Goal: Task Accomplishment & Management: Use online tool/utility

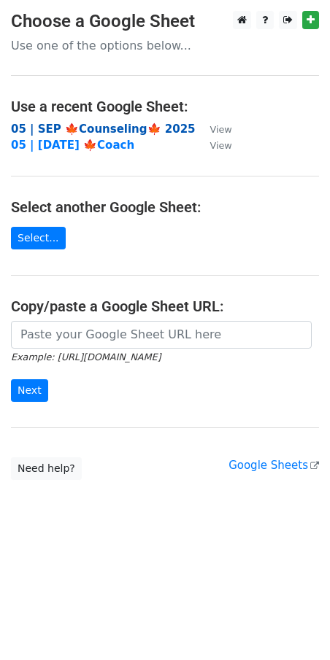
click at [66, 126] on strong "05 | SEP 🍁Counseling🍁 2025" at bounding box center [103, 129] width 185 height 13
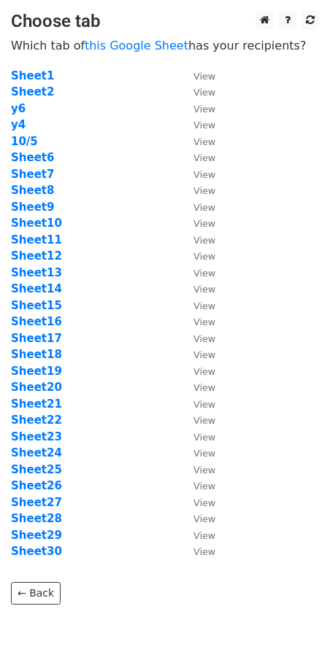
click at [96, 150] on td "Sheet6" at bounding box center [95, 158] width 168 height 17
click at [44, 172] on strong "Sheet7" at bounding box center [32, 174] width 43 height 13
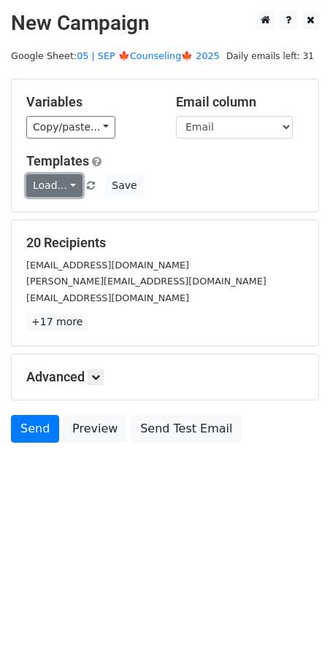
click at [61, 182] on link "Load..." at bounding box center [54, 185] width 56 height 23
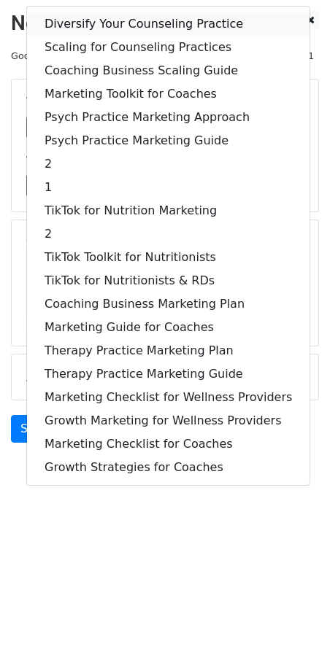
click at [94, 17] on link "Diversify Your Counseling Practice" at bounding box center [168, 23] width 282 height 23
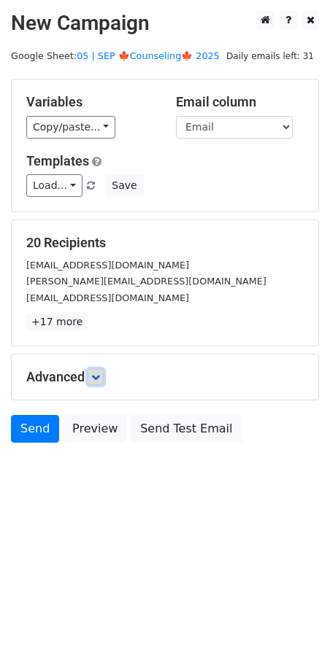
click at [98, 375] on icon at bounding box center [95, 377] width 9 height 9
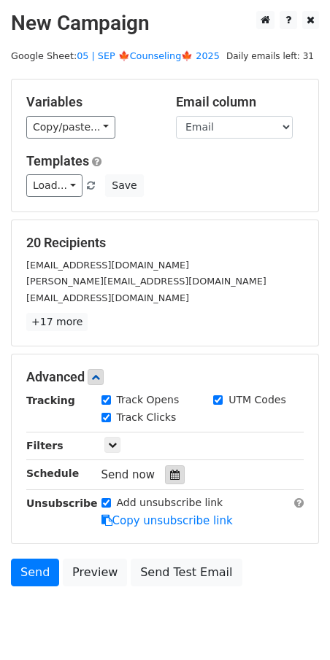
click at [171, 475] on icon at bounding box center [174, 475] width 9 height 10
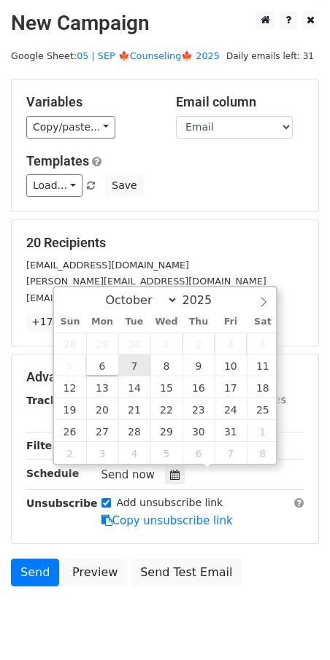
type input "2025-10-07 12:00"
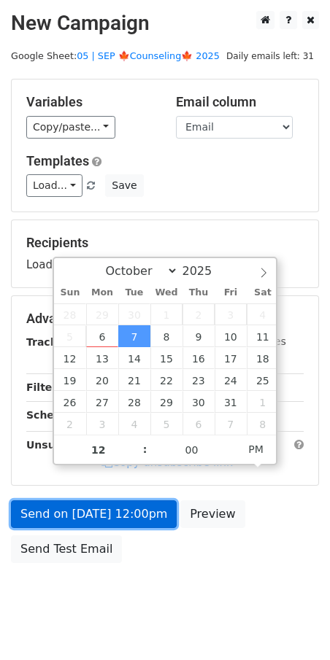
click at [105, 514] on link "Send on Oct 7 at 12:00pm" at bounding box center [94, 515] width 166 height 28
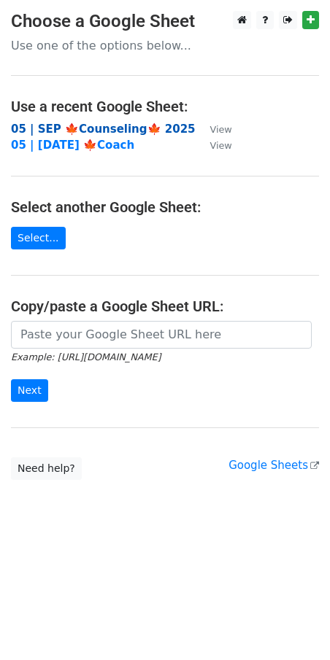
click at [85, 124] on strong "05 | SEP 🍁Counseling🍁 2025" at bounding box center [103, 129] width 185 height 13
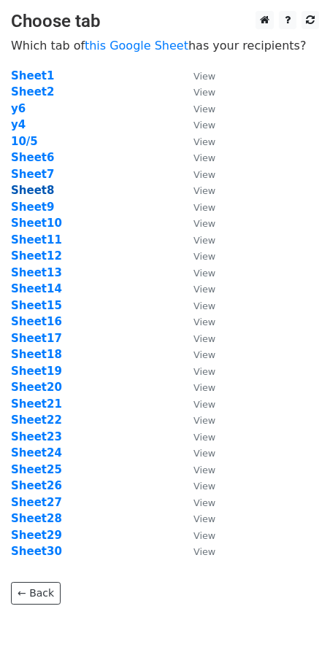
click at [31, 189] on strong "Sheet8" at bounding box center [32, 190] width 43 height 13
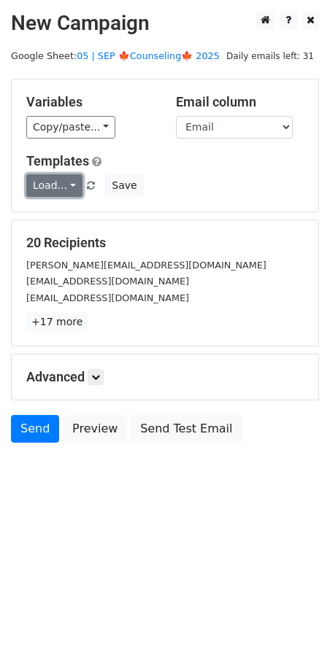
click at [47, 189] on link "Load..." at bounding box center [54, 185] width 56 height 23
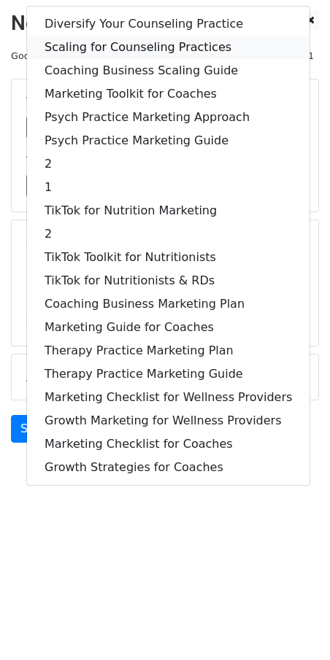
click at [123, 43] on link "Scaling for Counseling Practices" at bounding box center [168, 47] width 282 height 23
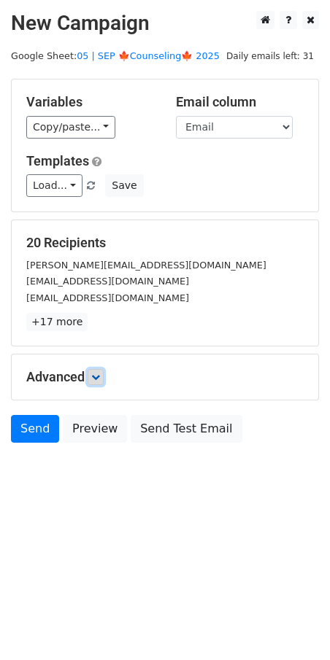
click at [100, 380] on link at bounding box center [96, 377] width 16 height 16
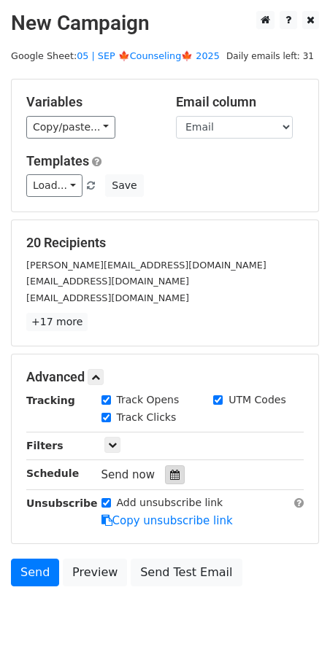
click at [174, 472] on div at bounding box center [175, 475] width 20 height 19
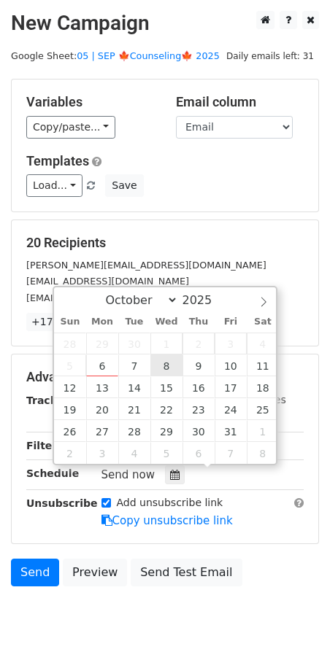
type input "[DATE] 12:00"
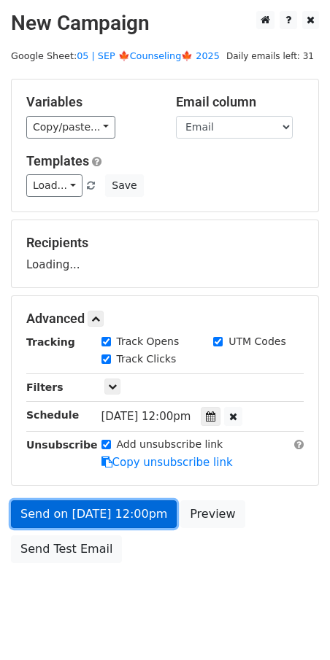
click at [151, 523] on link "Send on [DATE] 12:00pm" at bounding box center [94, 515] width 166 height 28
